Goal: Task Accomplishment & Management: Manage account settings

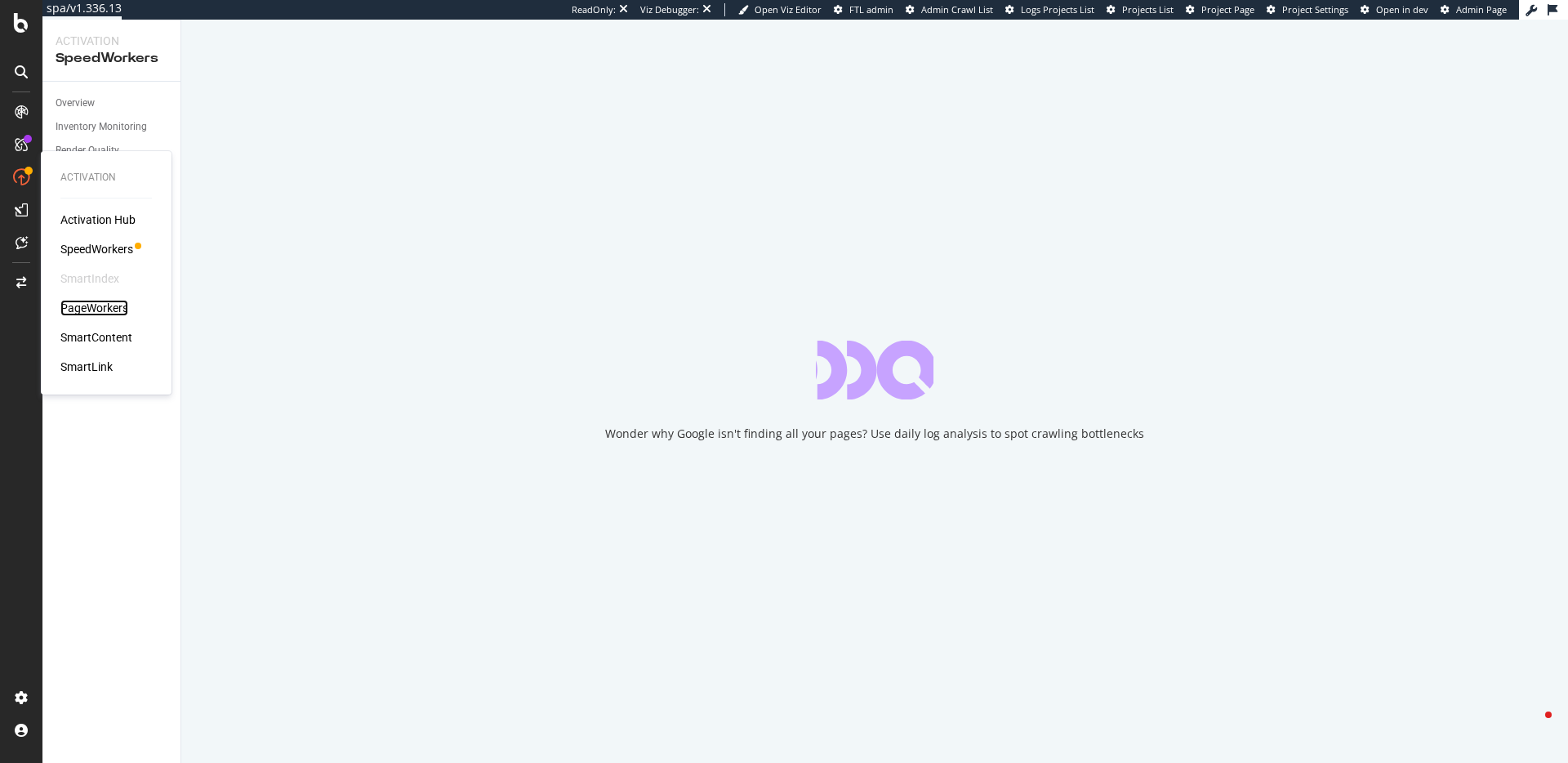
click at [108, 303] on div "PageWorkers" at bounding box center [94, 308] width 67 height 16
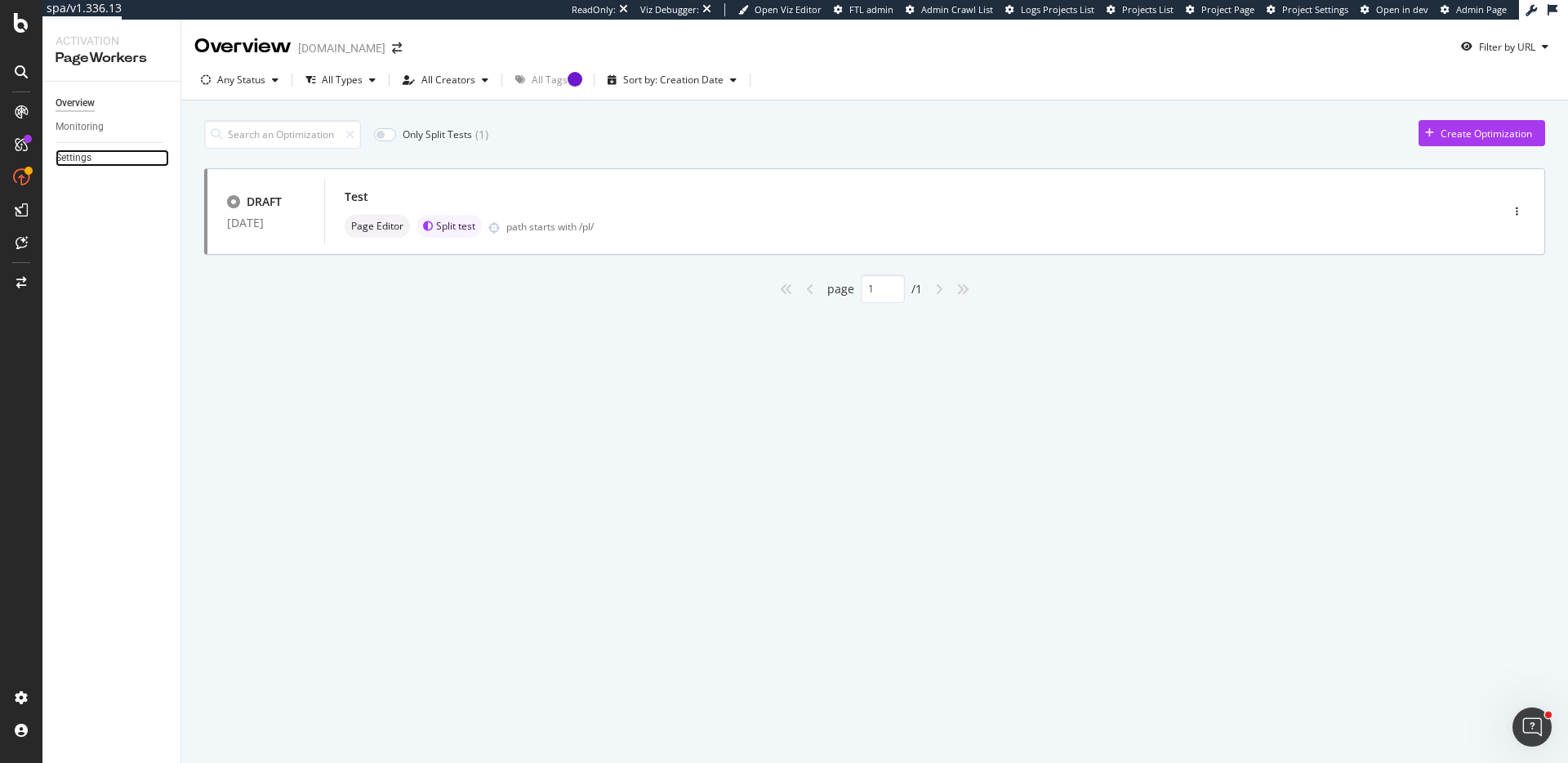
click at [94, 162] on link "Settings" at bounding box center [112, 158] width 113 height 17
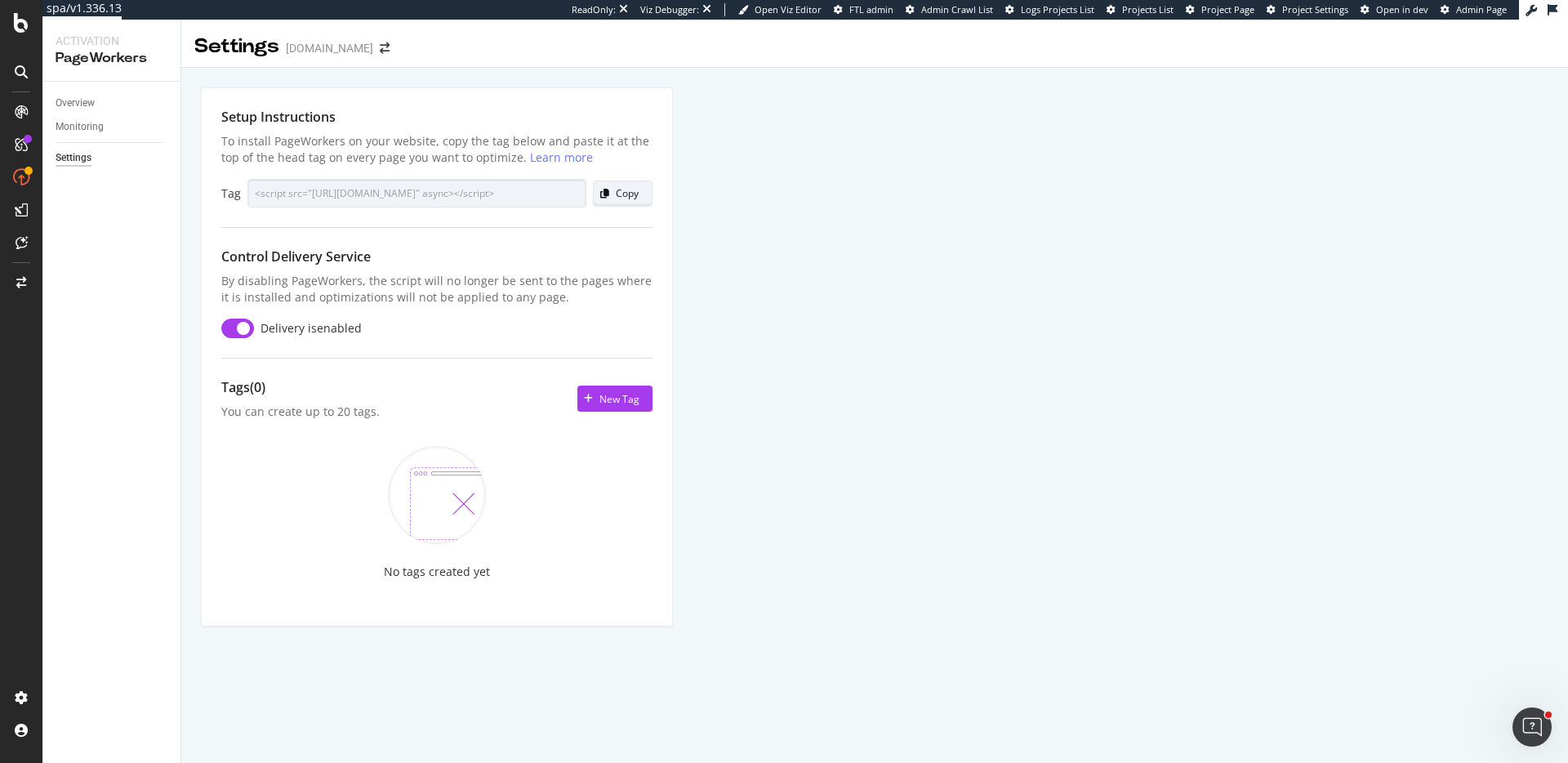
click at [638, 188] on button "Copy" at bounding box center [623, 194] width 60 height 26
